Goal: Transaction & Acquisition: Purchase product/service

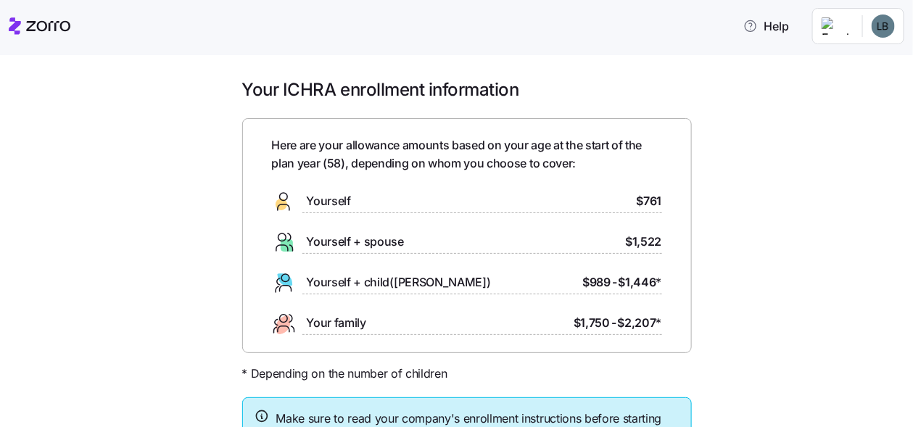
click at [350, 203] on div "Yourself $761" at bounding box center [467, 201] width 390 height 23
click at [285, 204] on icon at bounding box center [283, 201] width 23 height 23
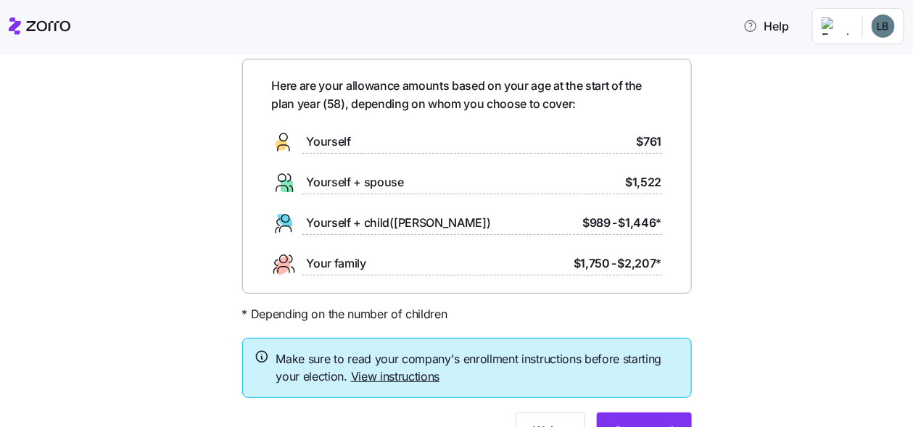
scroll to position [132, 0]
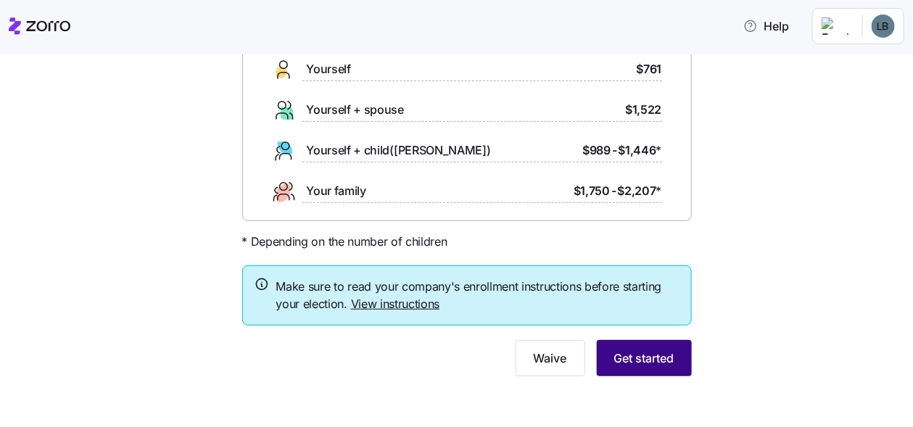
click at [646, 354] on span "Get started" at bounding box center [644, 358] width 60 height 17
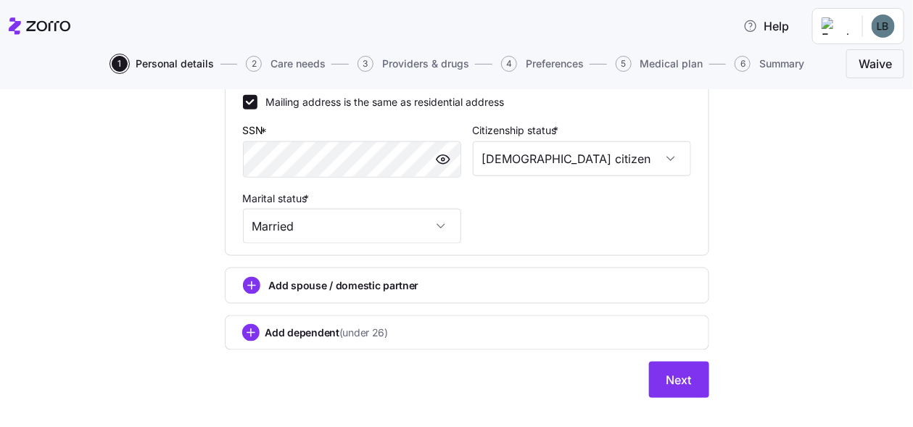
scroll to position [574, 0]
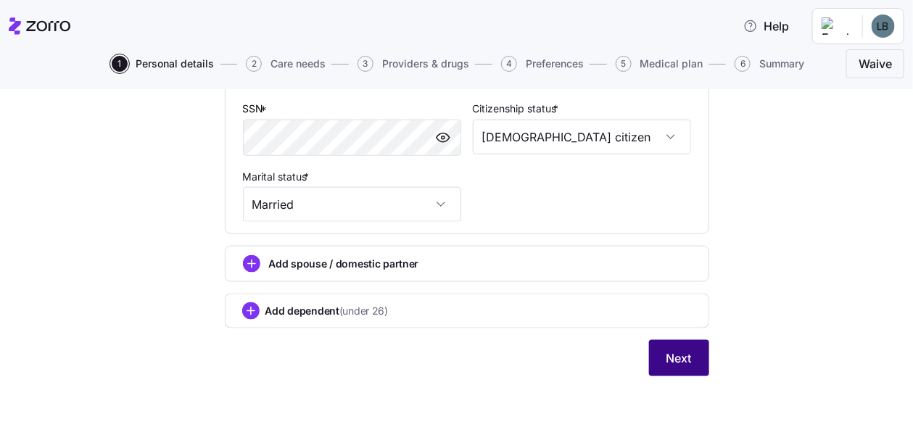
click at [680, 358] on span "Next" at bounding box center [679, 358] width 25 height 17
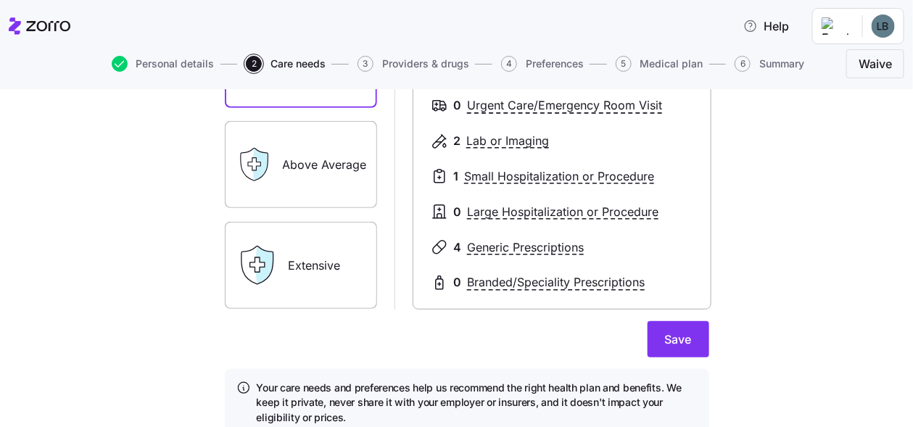
scroll to position [290, 0]
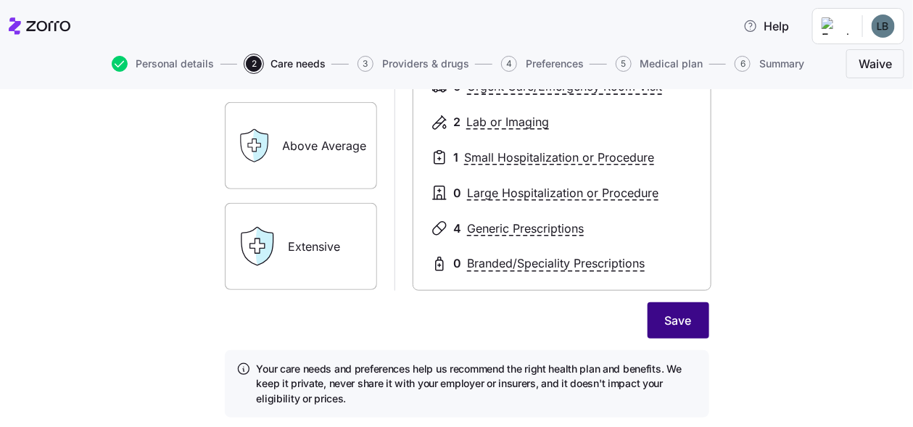
click at [678, 314] on span "Save" at bounding box center [678, 320] width 27 height 17
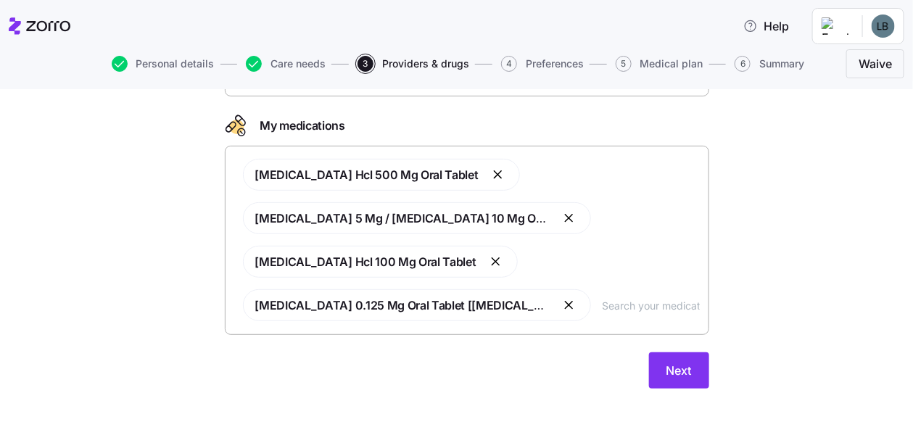
scroll to position [184, 0]
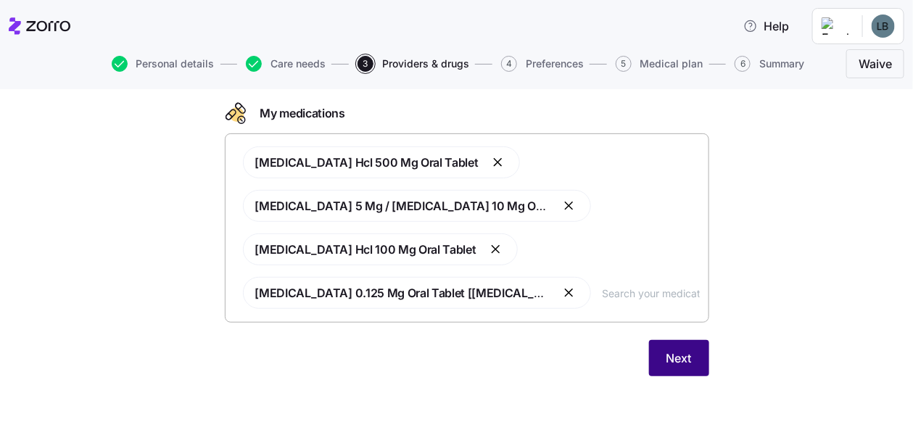
click at [676, 358] on span "Next" at bounding box center [679, 358] width 25 height 17
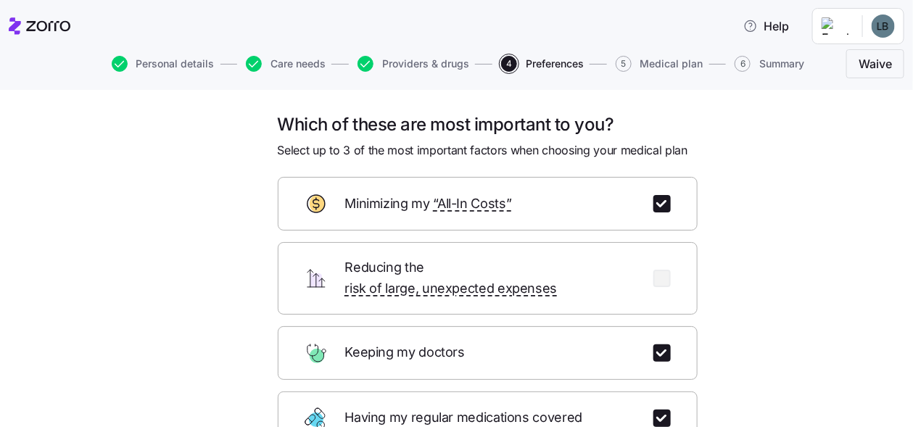
scroll to position [72, 0]
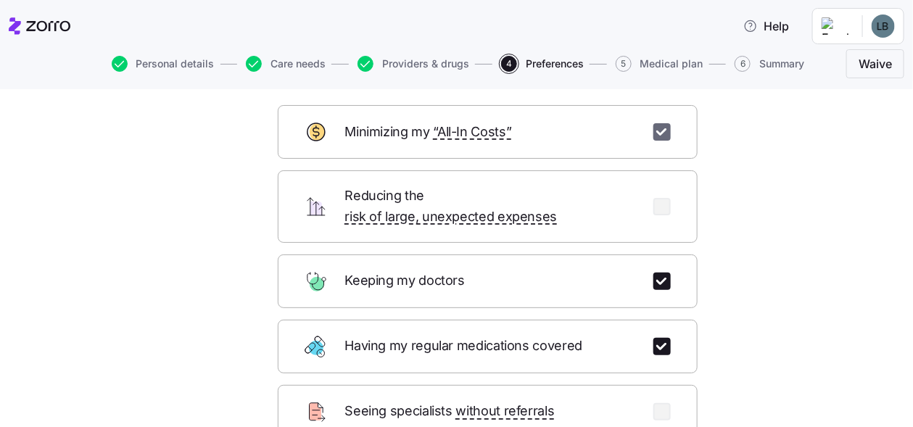
click at [662, 135] on input "checkbox" at bounding box center [662, 131] width 17 height 17
checkbox input "false"
click at [654, 198] on input "checkbox" at bounding box center [662, 206] width 17 height 17
checkbox input "true"
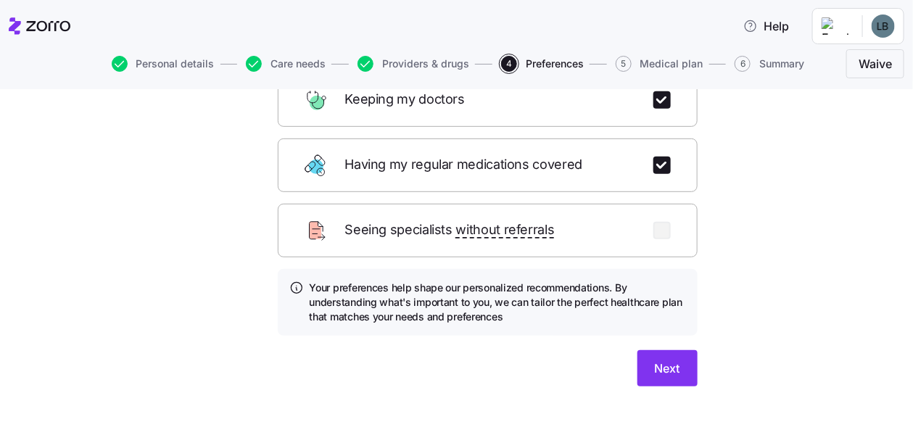
scroll to position [261, 0]
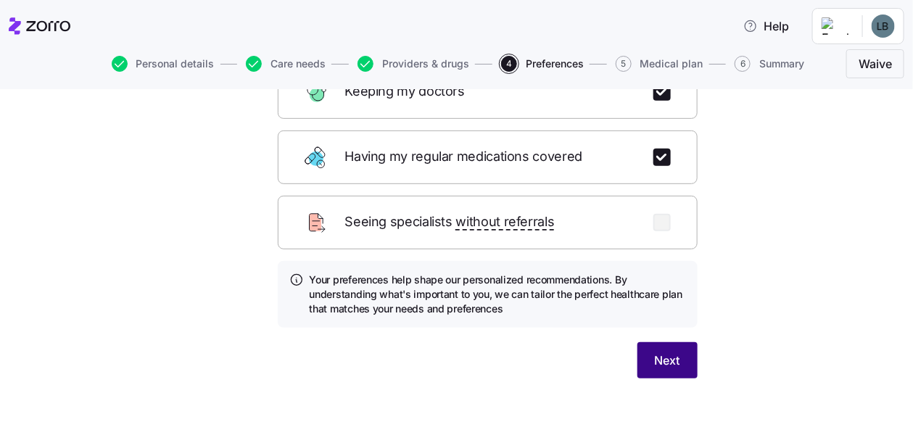
click at [656, 352] on span "Next" at bounding box center [667, 360] width 25 height 17
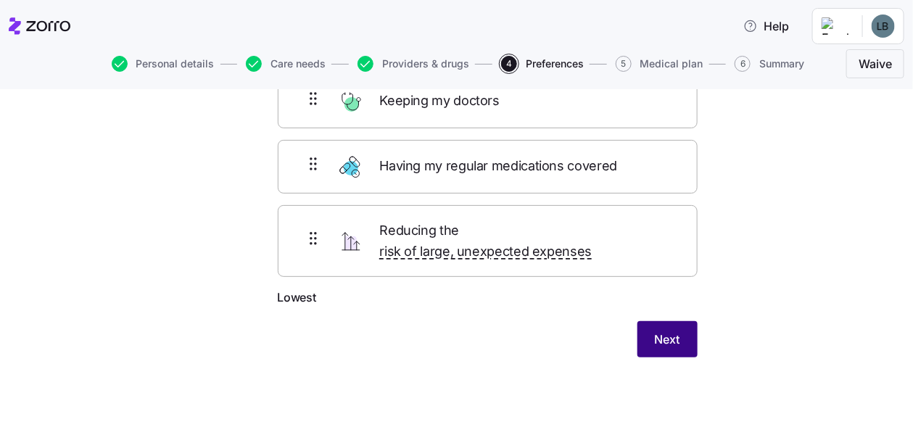
scroll to position [106, 0]
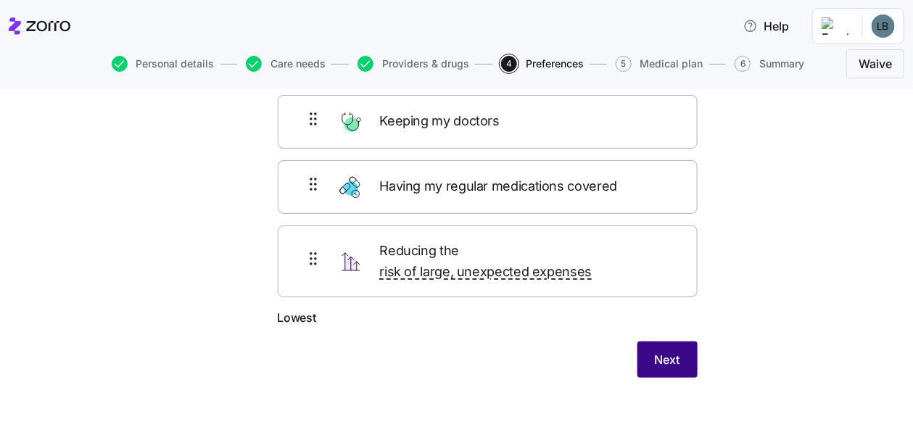
click at [669, 351] on span "Next" at bounding box center [667, 359] width 25 height 17
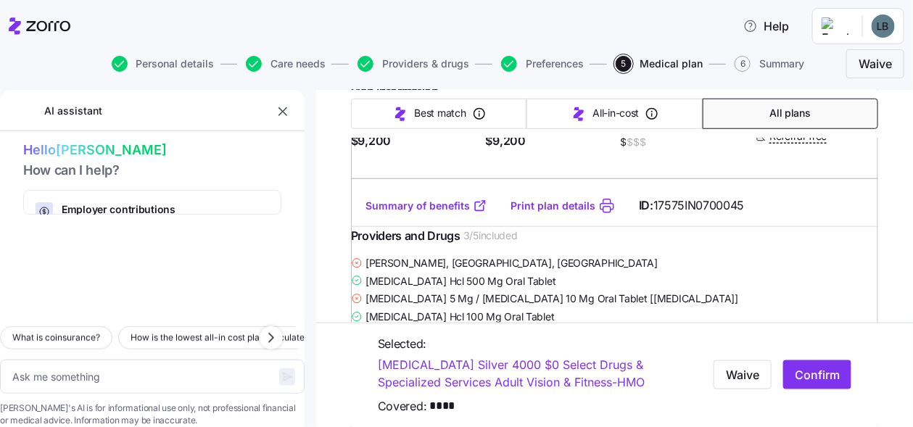
scroll to position [435, 0]
click at [561, 213] on link "Print plan details" at bounding box center [553, 205] width 85 height 15
click at [813, 374] on span "Confirm" at bounding box center [817, 374] width 45 height 17
type textarea "x"
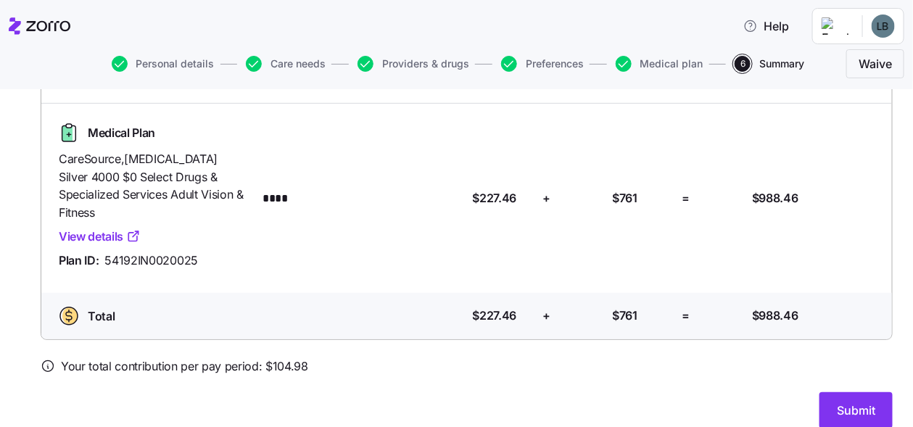
scroll to position [128, 0]
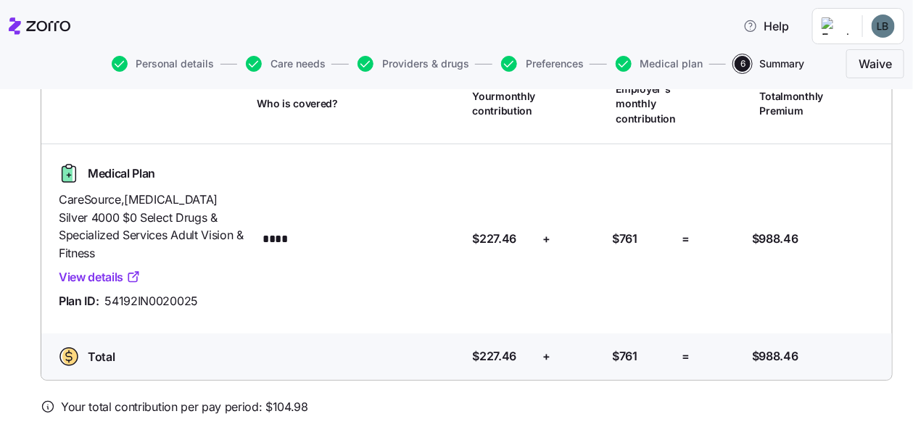
click at [108, 268] on link "View details" at bounding box center [100, 277] width 82 height 18
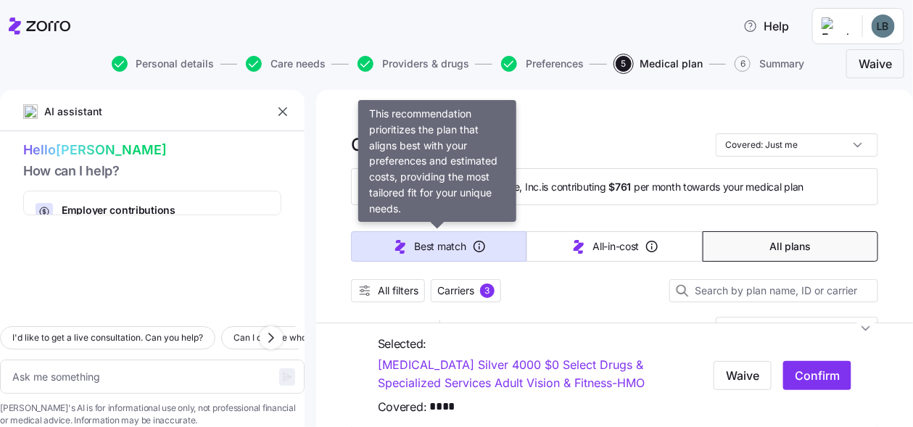
click at [424, 247] on span "Best match" at bounding box center [440, 246] width 51 height 15
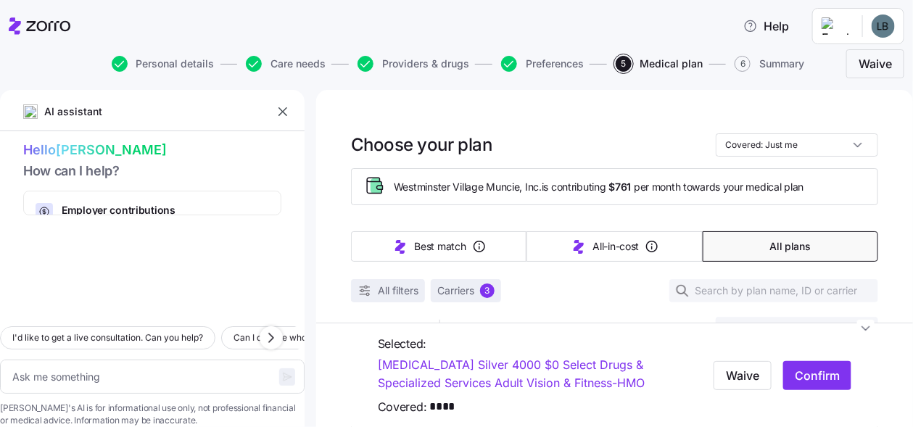
type textarea "x"
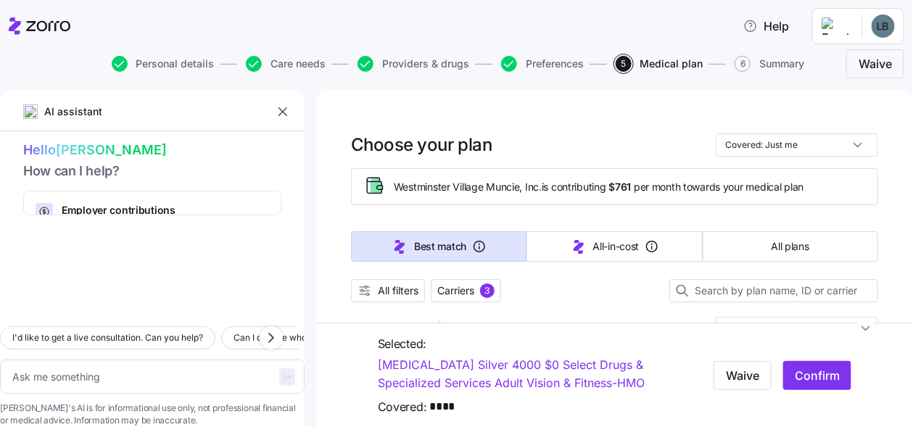
type input "Sorted by: Best match"
type textarea "x"
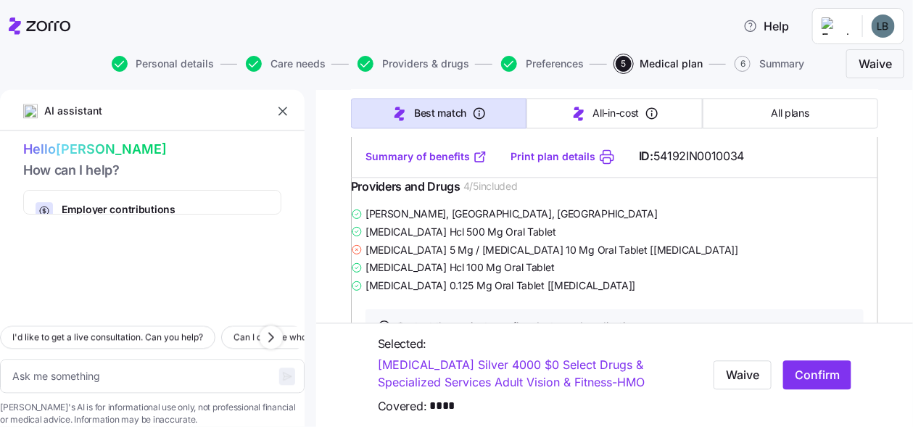
scroll to position [942, 0]
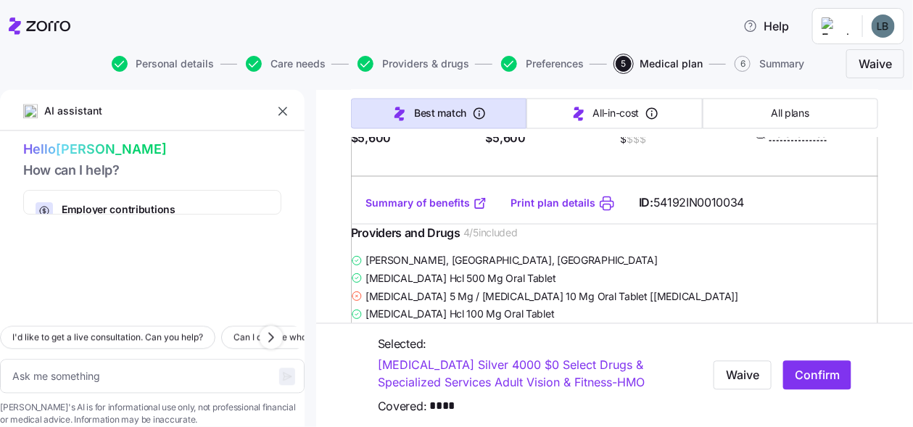
click at [469, 211] on link "Summary of benefits" at bounding box center [427, 204] width 122 height 15
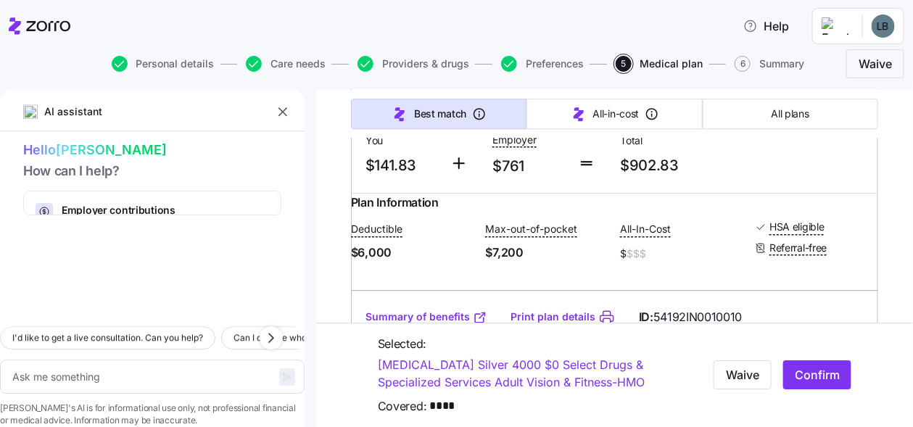
scroll to position [1306, 0]
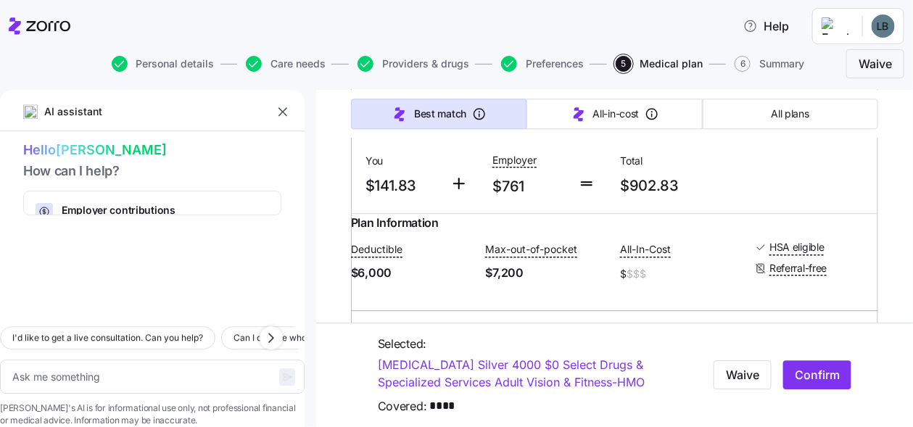
click at [284, 112] on icon "button" at bounding box center [283, 111] width 15 height 15
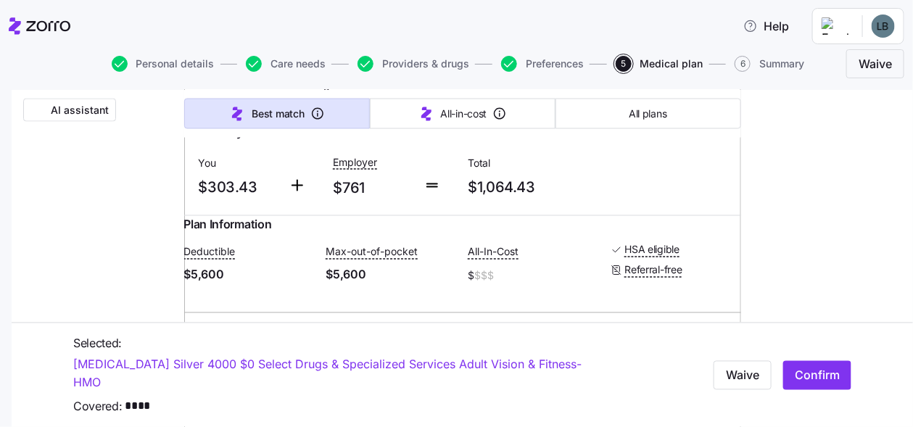
scroll to position [798, 0]
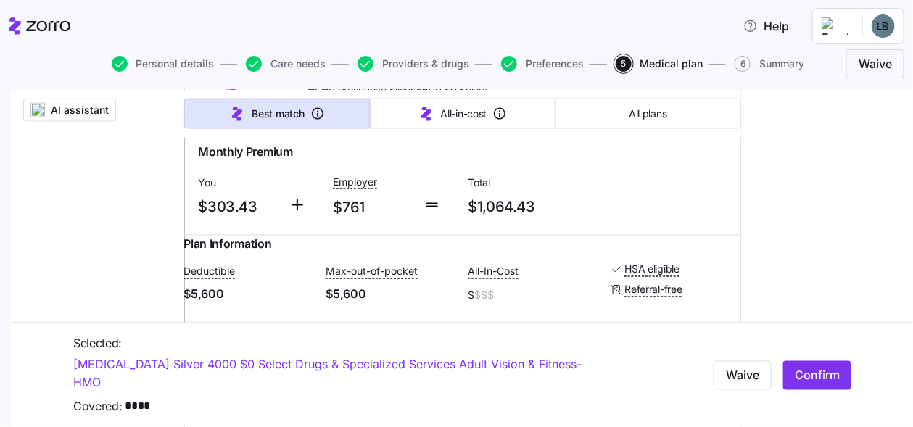
click at [713, 105] on input "radio" at bounding box center [716, 98] width 15 height 15
radio input "true"
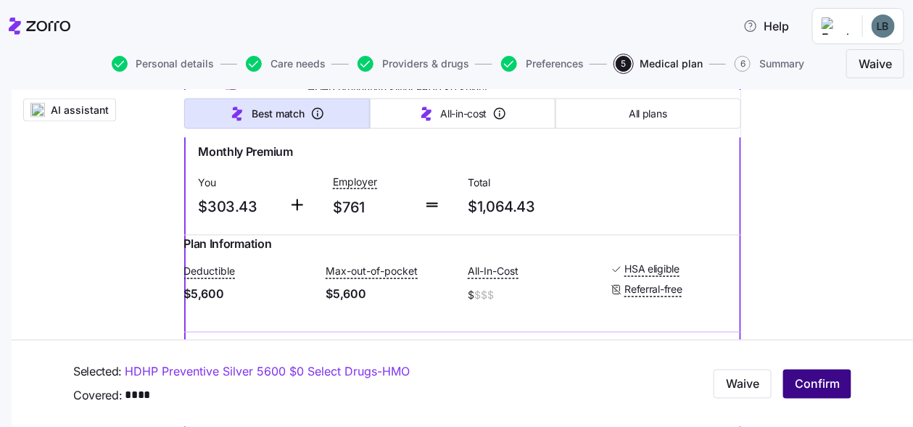
click at [820, 376] on span "Confirm" at bounding box center [817, 384] width 45 height 17
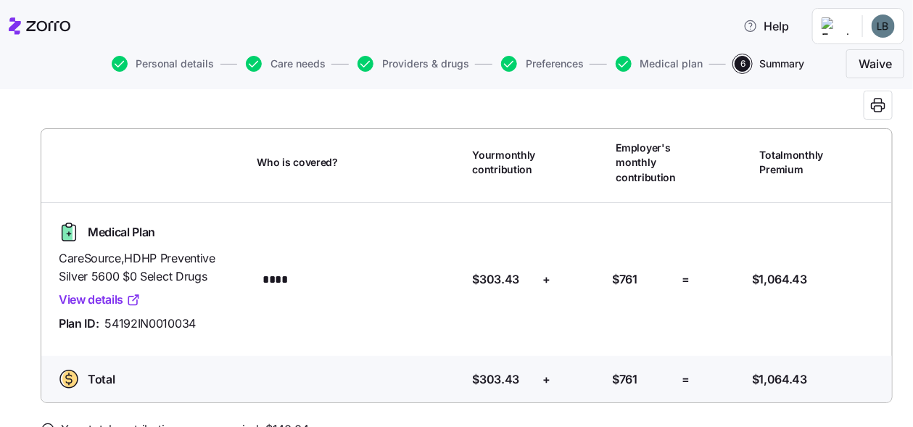
scroll to position [150, 0]
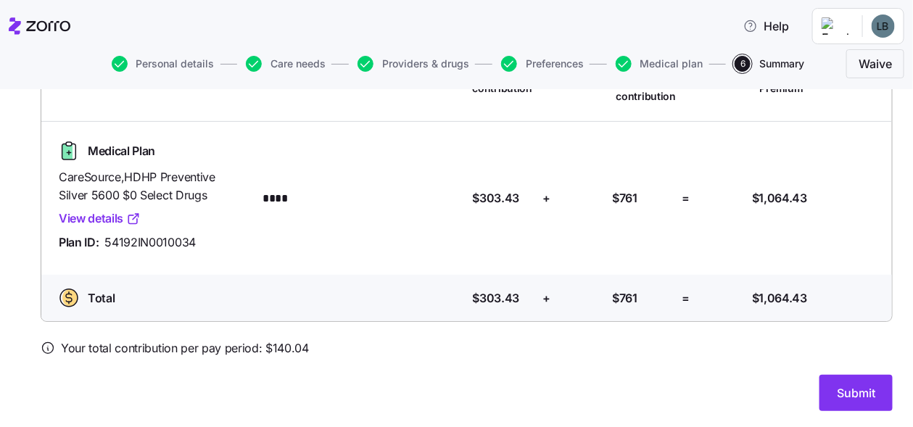
click at [109, 218] on link "View details" at bounding box center [100, 219] width 82 height 18
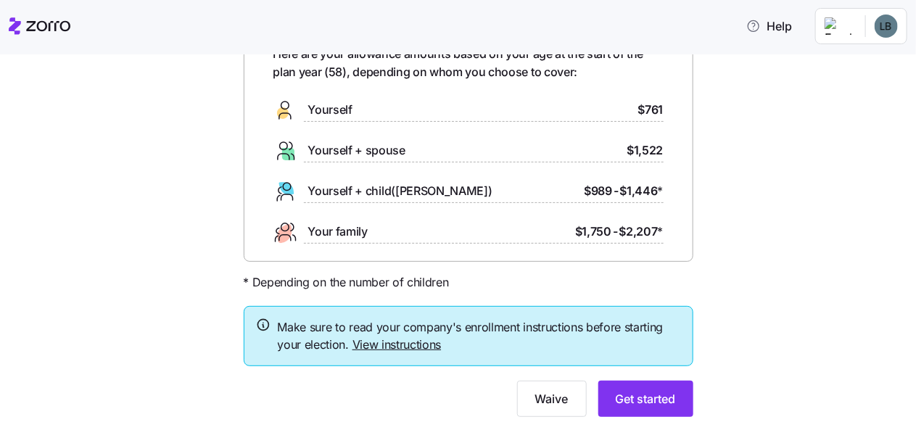
scroll to position [129, 0]
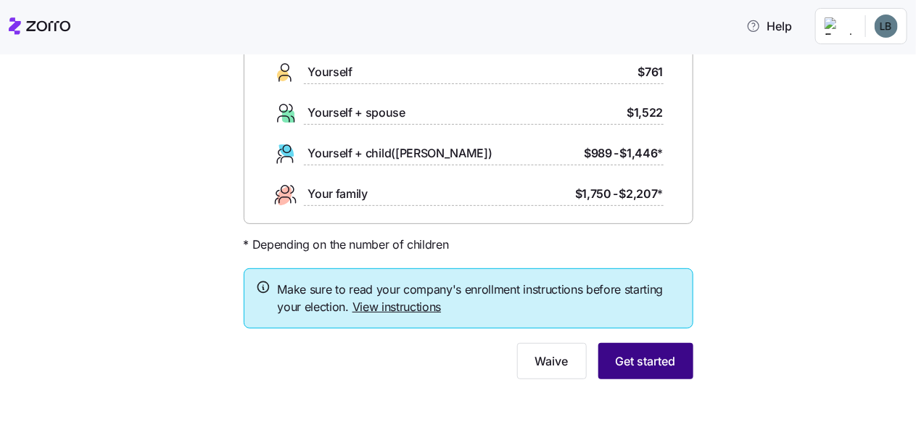
click at [637, 351] on button "Get started" at bounding box center [645, 361] width 95 height 36
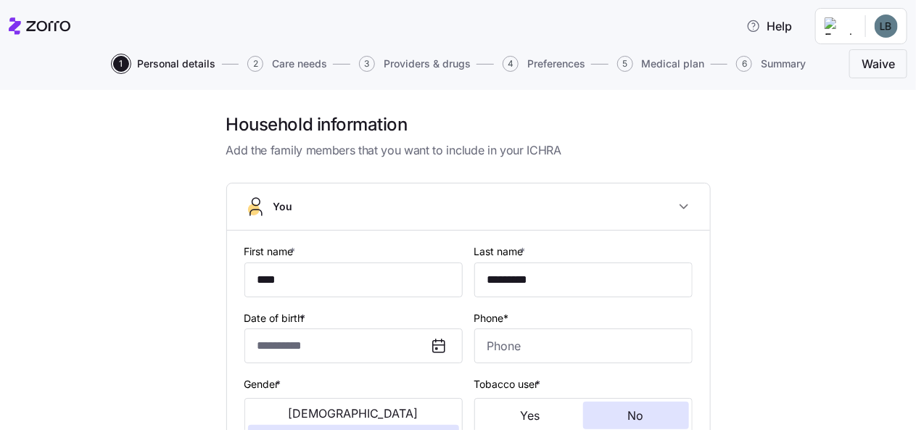
type input "**********"
type input "(765) 749-9000"
type input "US citizen"
type input "Married"
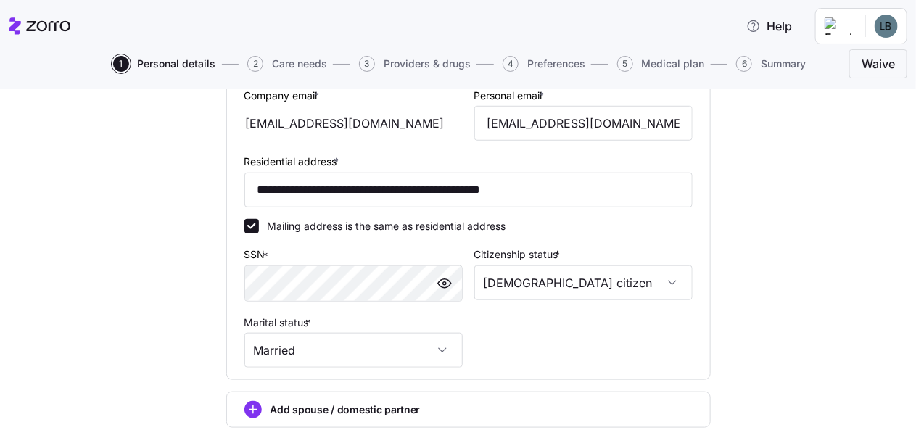
scroll to position [571, 0]
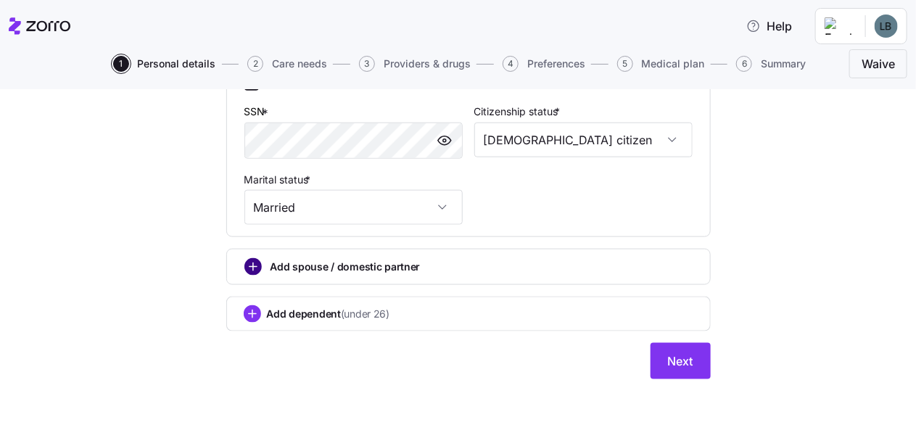
click at [249, 262] on circle "add icon" at bounding box center [253, 267] width 16 height 16
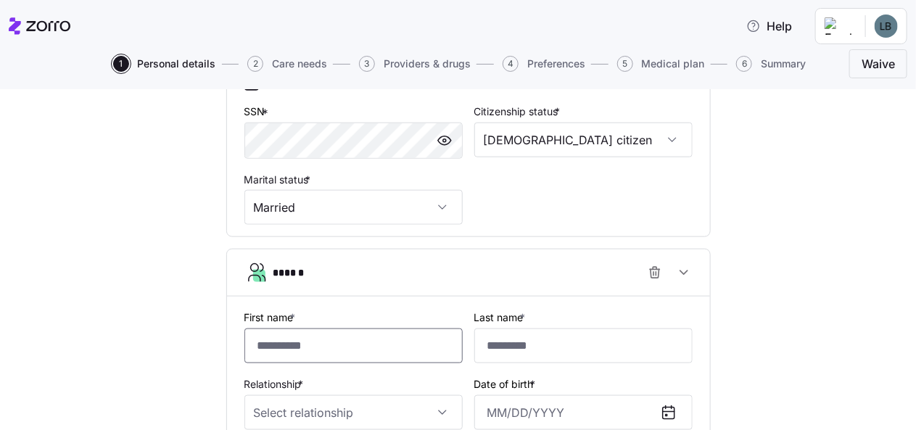
click at [277, 342] on input "First name *" at bounding box center [353, 346] width 218 height 35
type input "****"
click at [520, 348] on input "Last name *" at bounding box center [583, 346] width 218 height 35
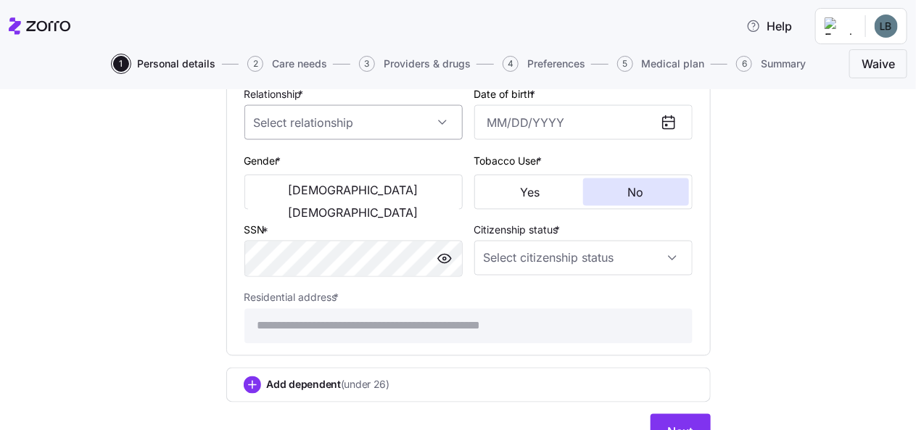
type input "*********"
click at [434, 121] on input "Relationship *" at bounding box center [353, 122] width 218 height 35
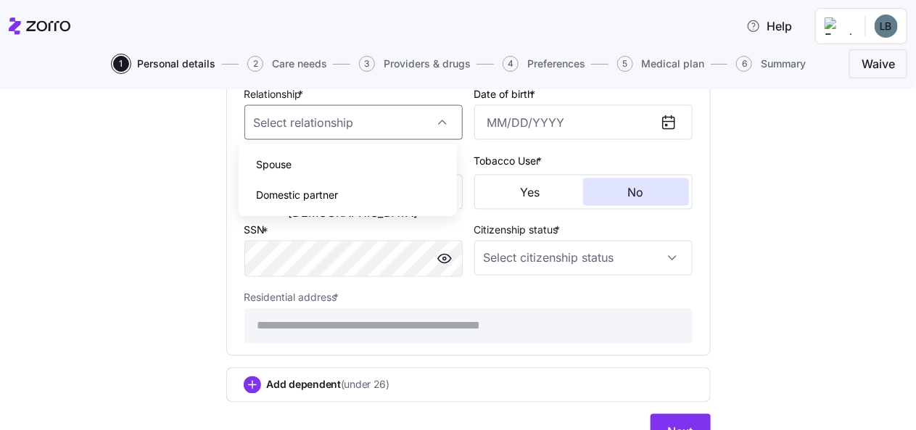
click at [298, 167] on div "Spouse" at bounding box center [347, 164] width 207 height 30
type input "Spouse"
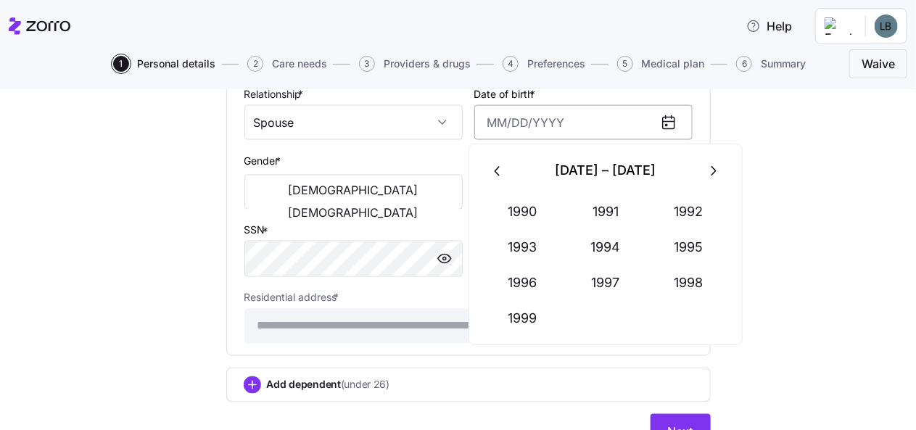
click at [486, 123] on input "Date of birth *" at bounding box center [583, 122] width 218 height 35
type input "February 28, 1966"
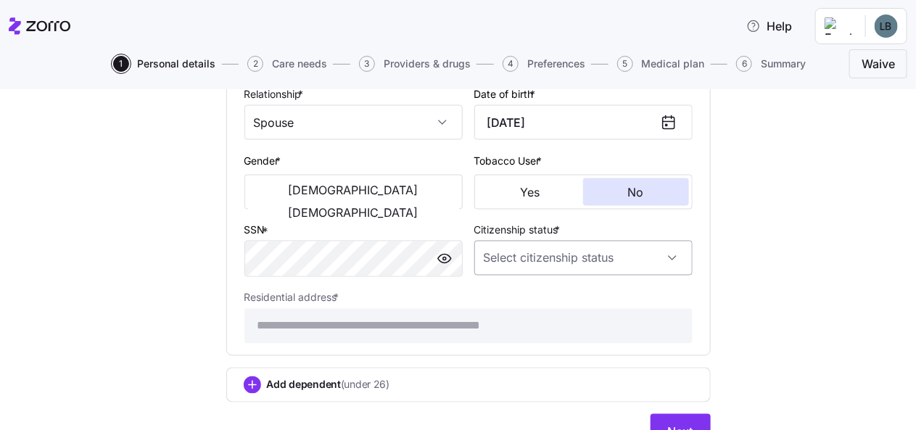
click at [670, 252] on input "Citizenship status *" at bounding box center [583, 258] width 218 height 35
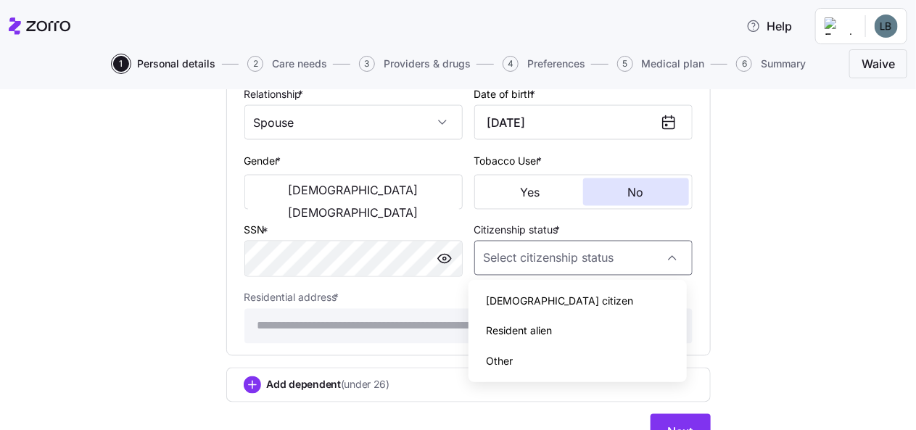
click at [536, 303] on div "US citizen" at bounding box center [577, 301] width 207 height 30
type input "US citizen"
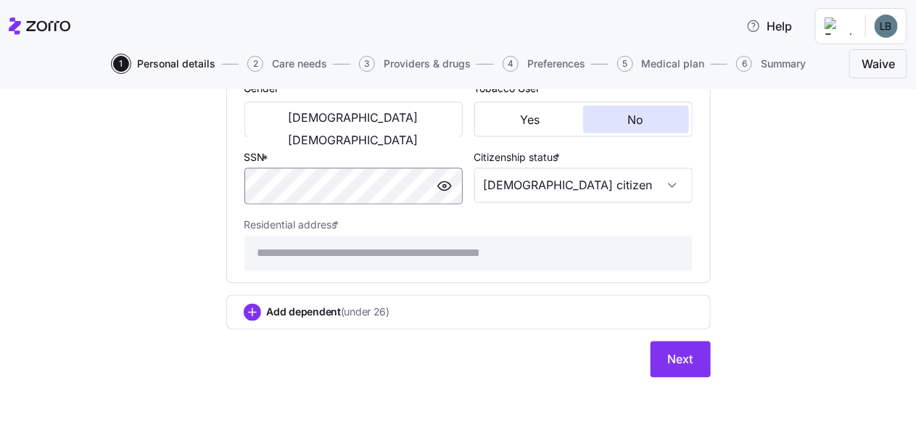
scroll to position [931, 0]
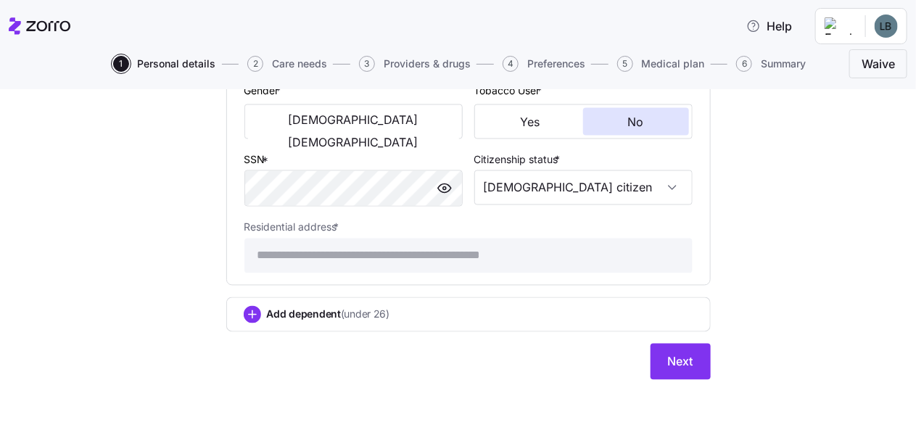
click at [676, 357] on span "Next" at bounding box center [680, 361] width 25 height 17
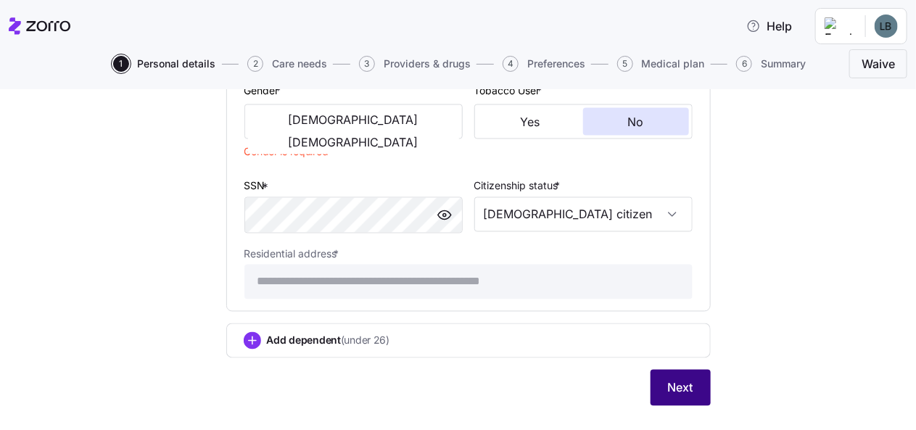
click at [670, 384] on span "Next" at bounding box center [680, 387] width 25 height 17
click at [311, 117] on button "Male" at bounding box center [353, 119] width 211 height 23
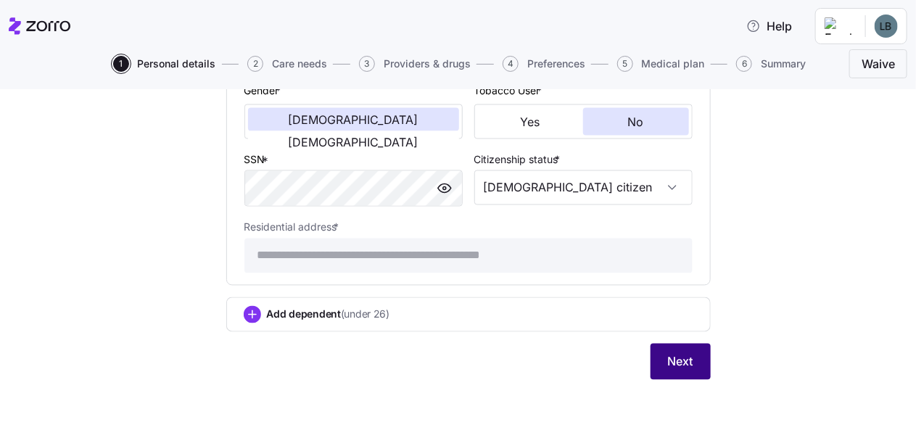
click at [685, 358] on span "Next" at bounding box center [680, 361] width 25 height 17
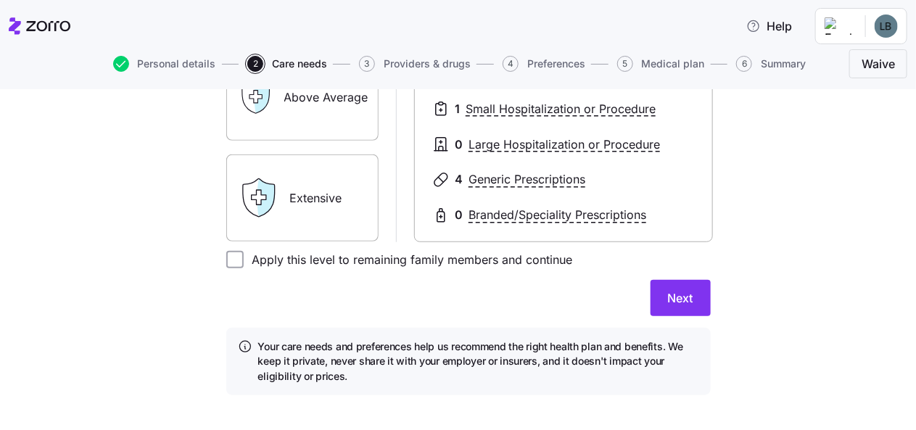
scroll to position [362, 0]
click at [673, 299] on span "Next" at bounding box center [680, 297] width 25 height 17
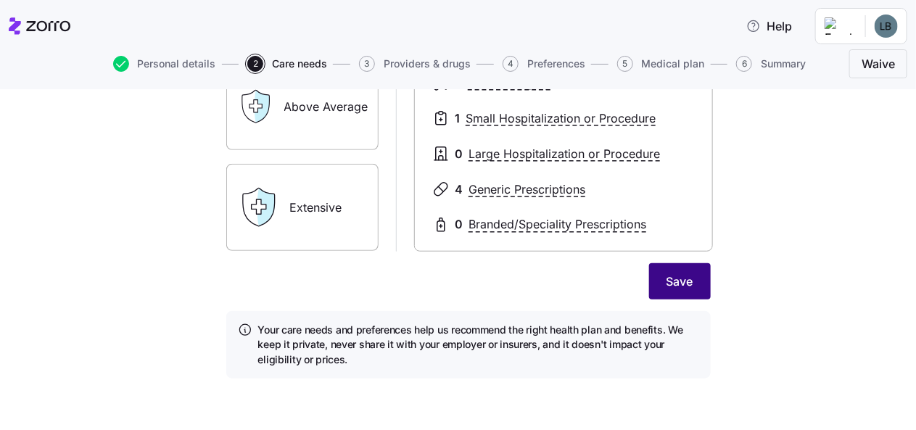
click at [679, 276] on span "Save" at bounding box center [680, 281] width 27 height 17
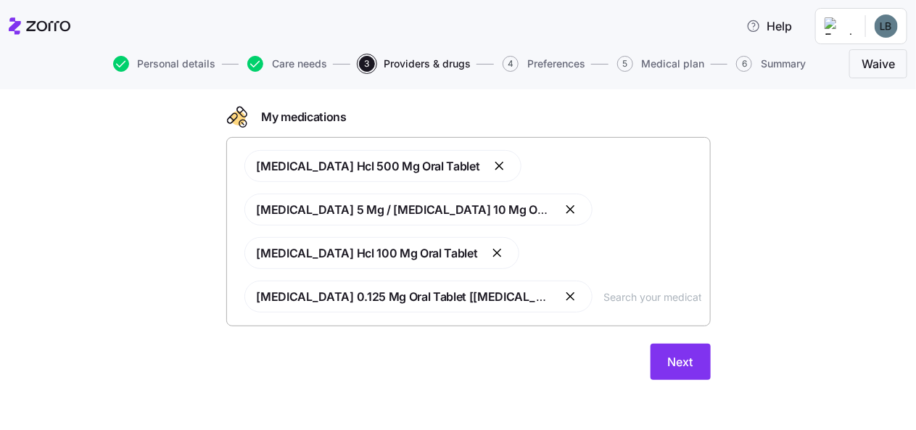
scroll to position [181, 0]
click at [689, 355] on button "Next" at bounding box center [681, 361] width 60 height 36
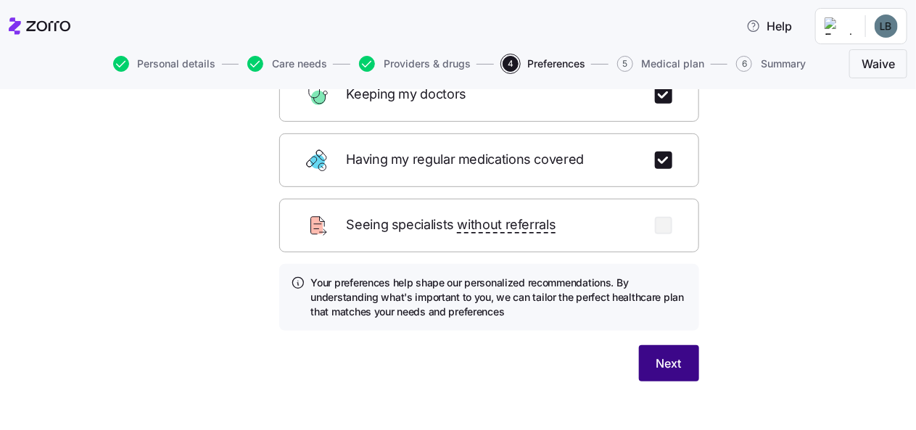
click at [676, 345] on button "Next" at bounding box center [669, 363] width 60 height 36
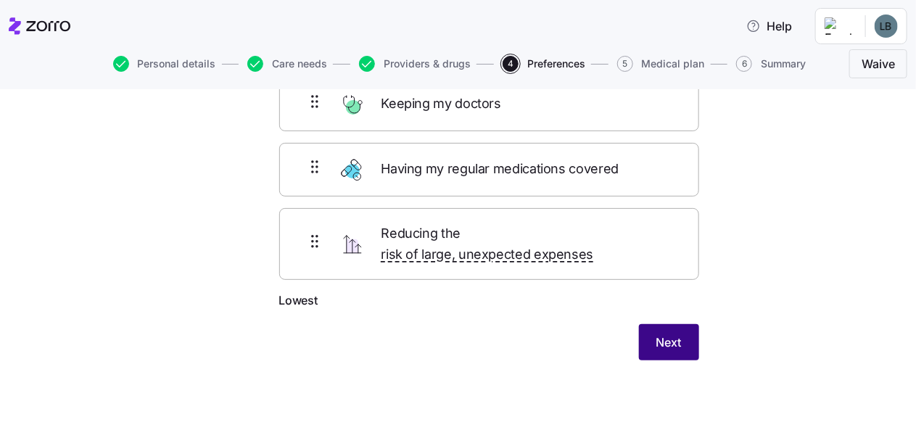
scroll to position [103, 0]
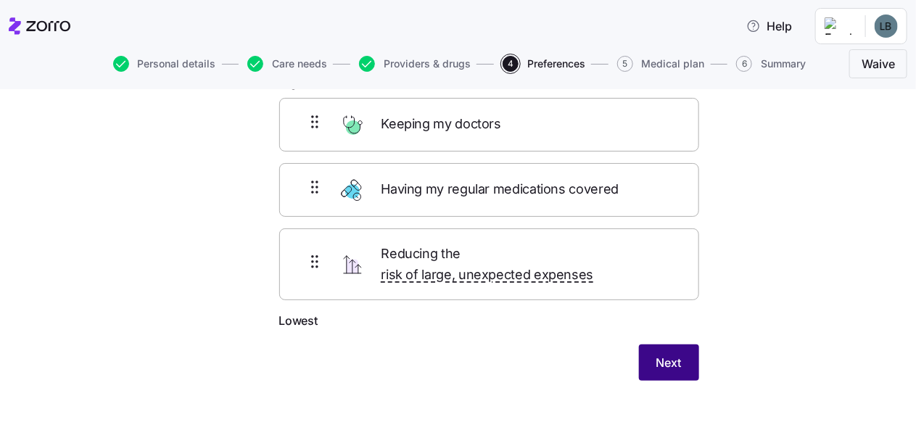
click at [658, 345] on button "Next" at bounding box center [669, 363] width 60 height 36
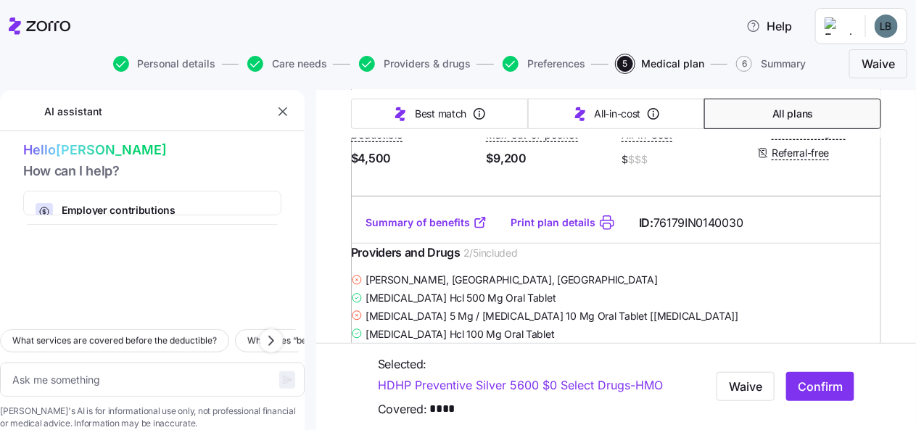
scroll to position [8051, 0]
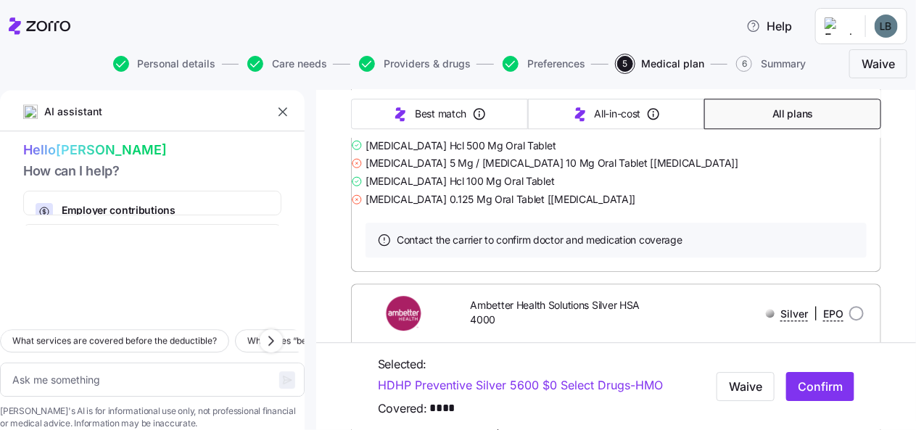
type textarea "x"
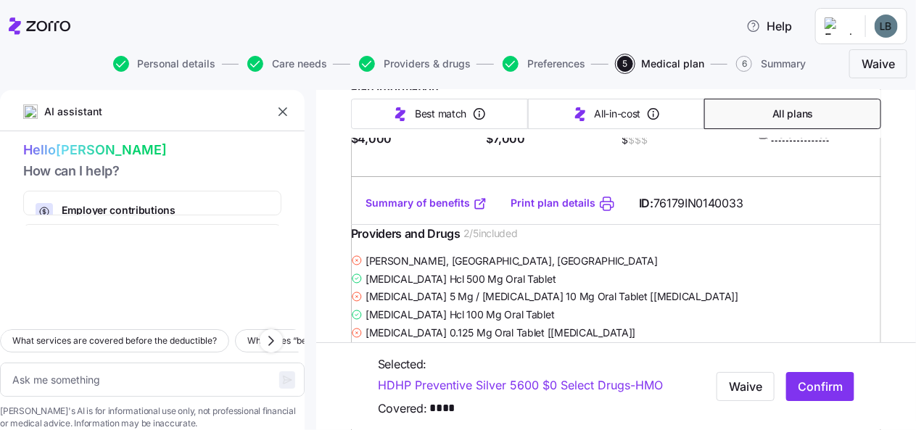
scroll to position [9502, 0]
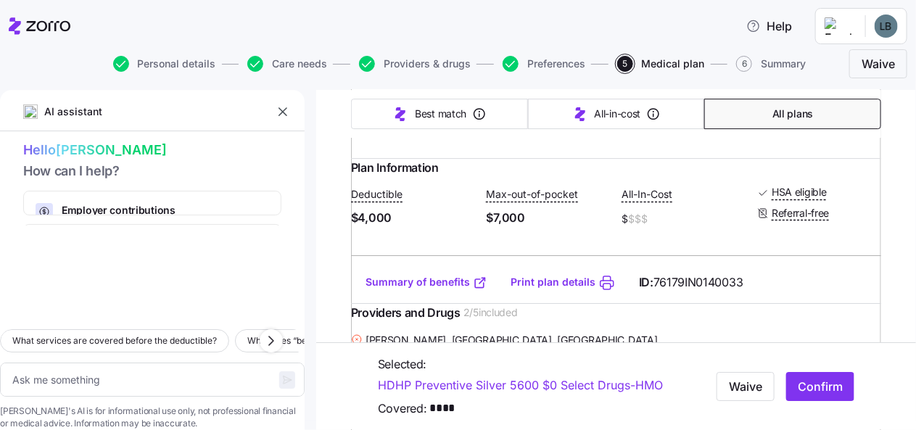
radio input "true"
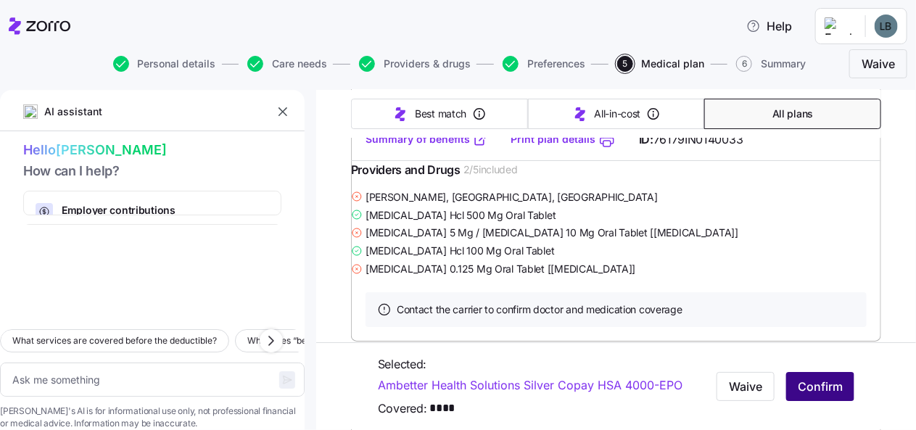
scroll to position [9646, 0]
click at [810, 378] on span "Confirm" at bounding box center [820, 386] width 45 height 17
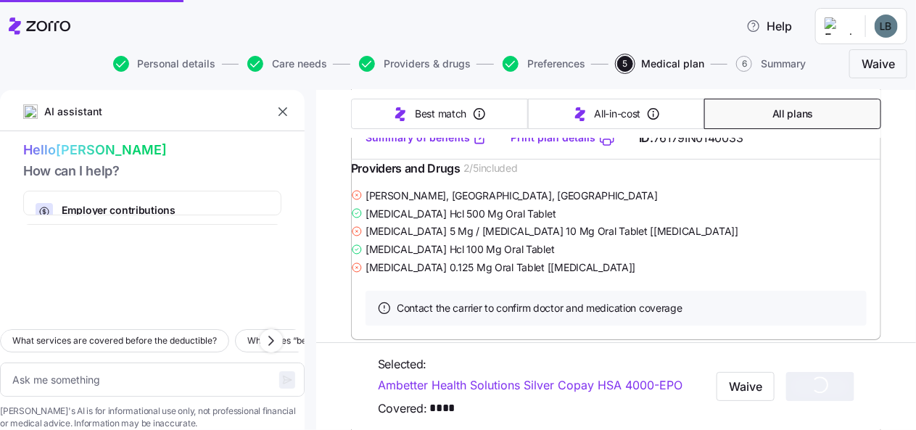
type textarea "x"
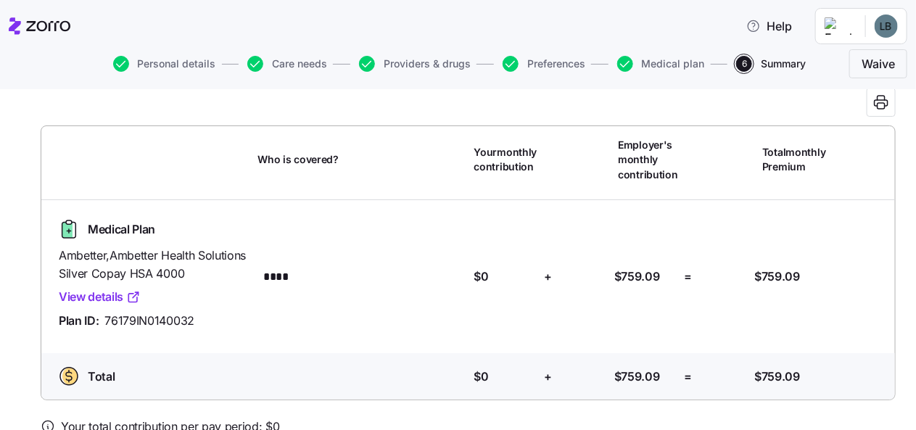
scroll to position [147, 0]
